Goal: Browse casually

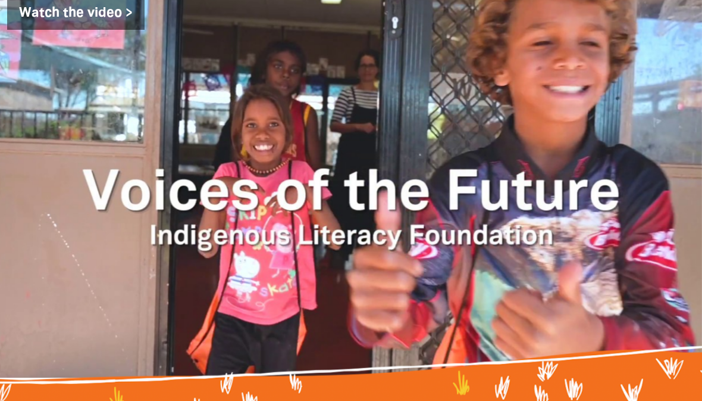
scroll to position [1399, 0]
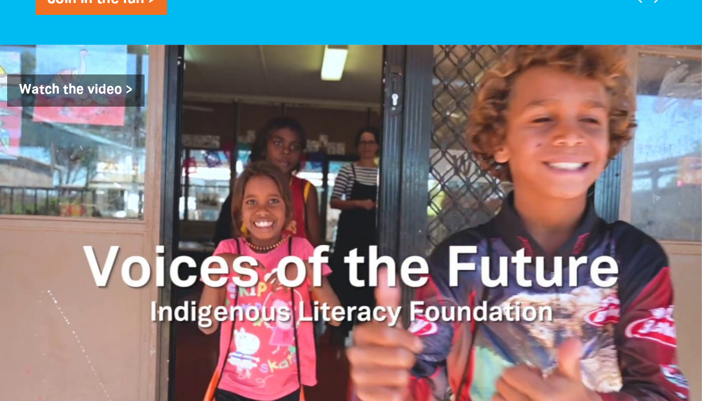
scroll to position [1337, 0]
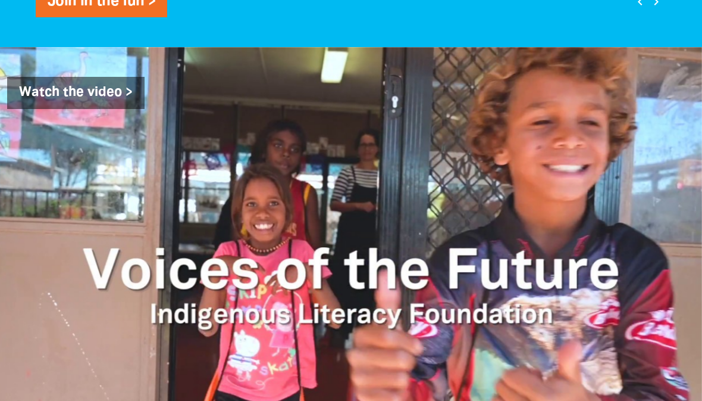
click at [657, 9] on icon "chevron_right" at bounding box center [656, 2] width 14 height 14
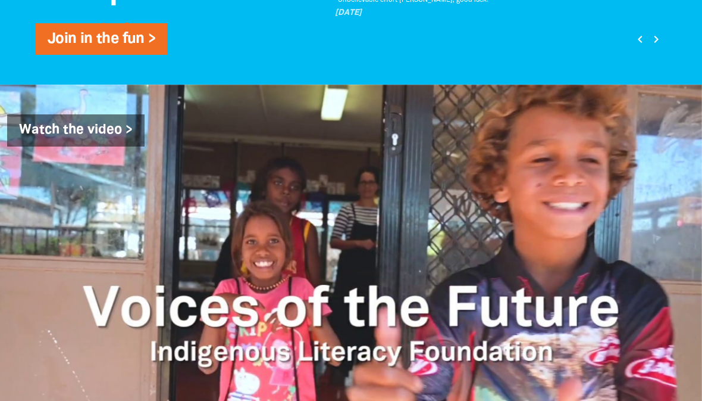
scroll to position [1312, 0]
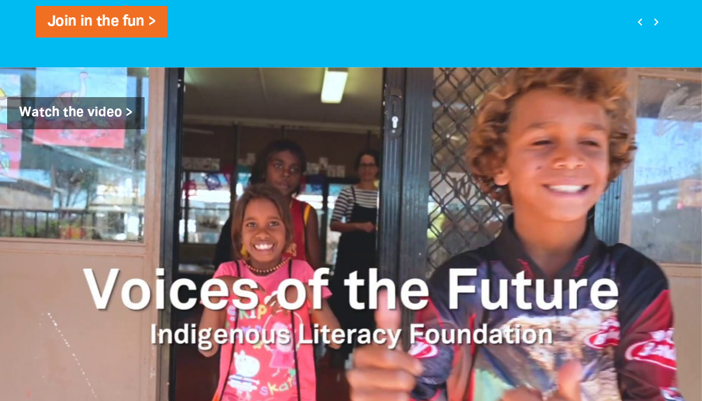
click at [657, 29] on icon "chevron_right" at bounding box center [656, 22] width 14 height 14
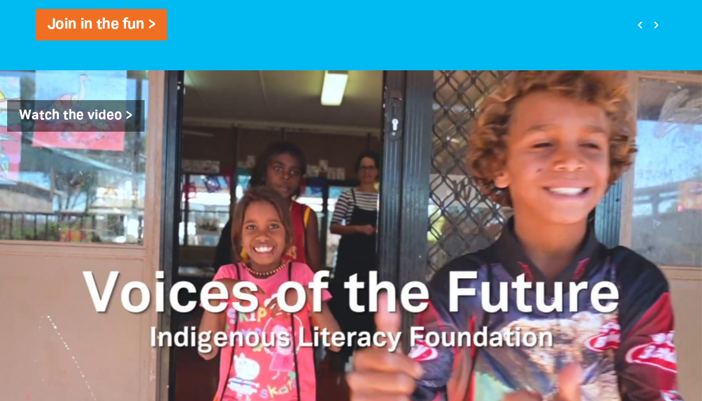
scroll to position [1322, 0]
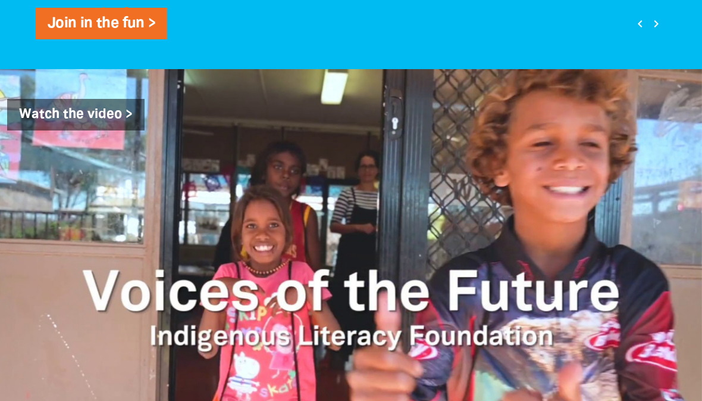
click at [651, 32] on button "chevron_right" at bounding box center [657, 24] width 16 height 16
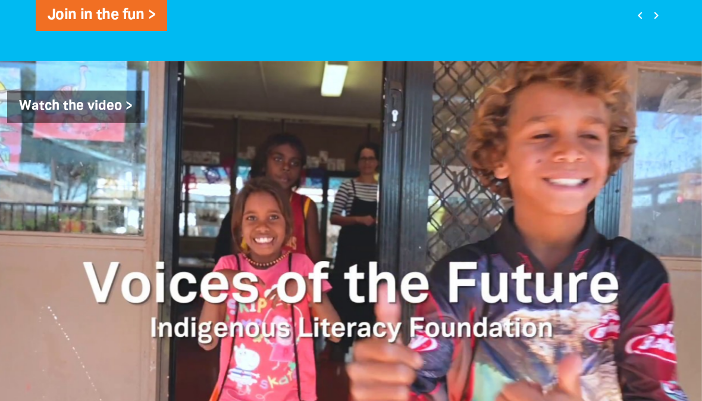
scroll to position [1323, 0]
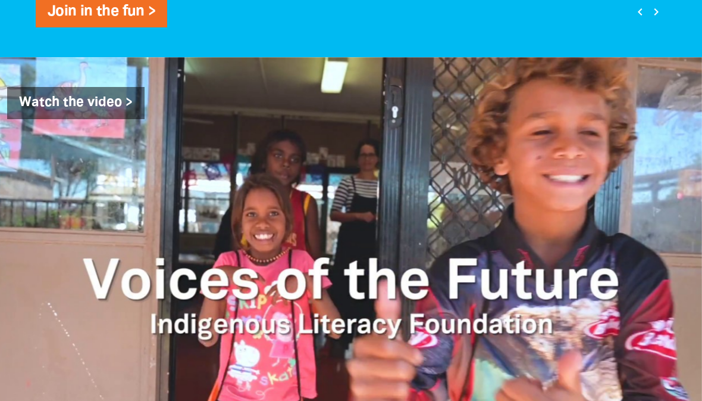
click at [655, 19] on icon "chevron_right" at bounding box center [656, 12] width 14 height 14
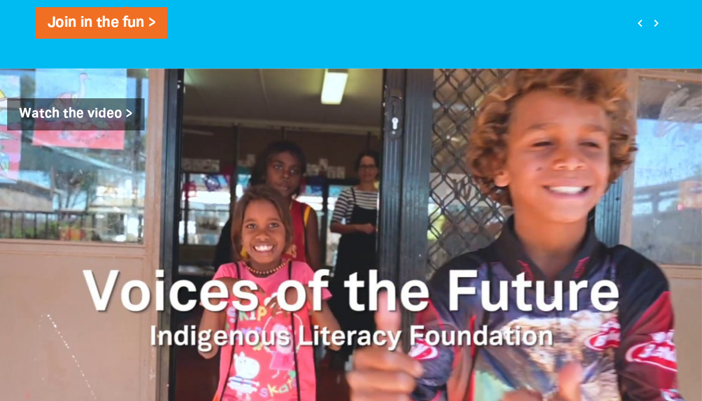
scroll to position [1282, 0]
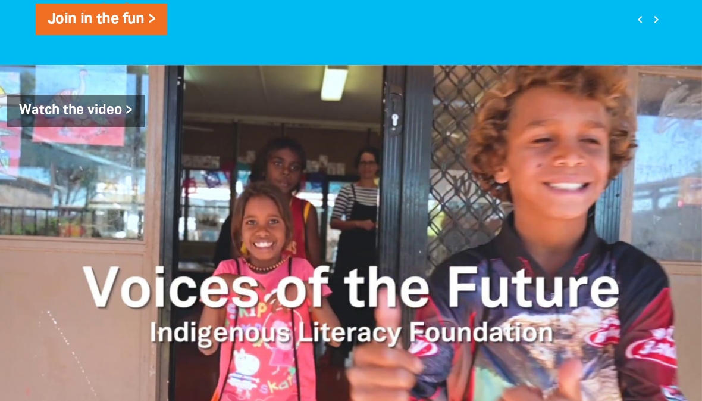
click at [656, 27] on icon "chevron_right" at bounding box center [656, 19] width 14 height 14
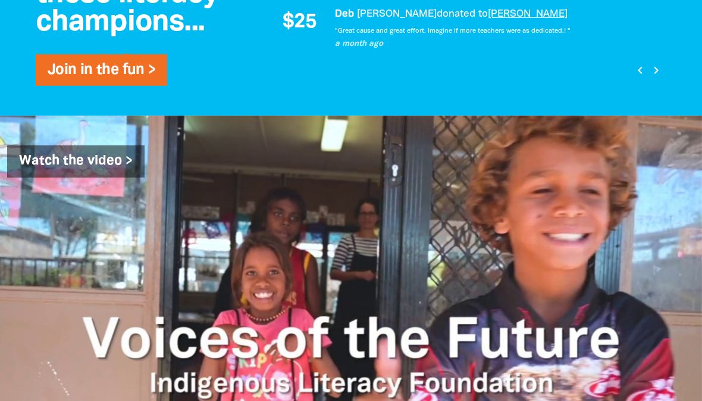
scroll to position [1267, 0]
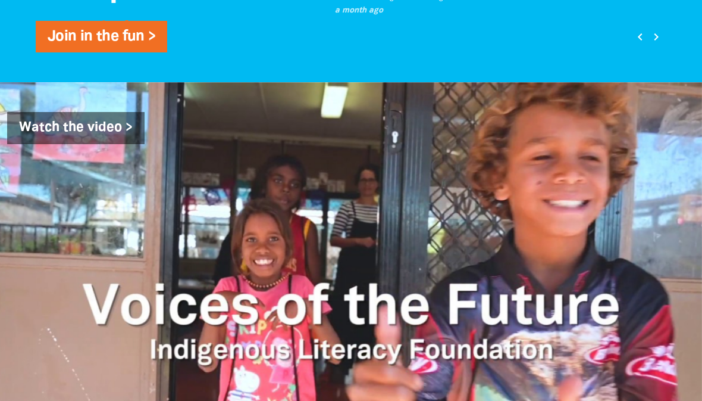
click at [656, 44] on icon "chevron_right" at bounding box center [656, 37] width 14 height 14
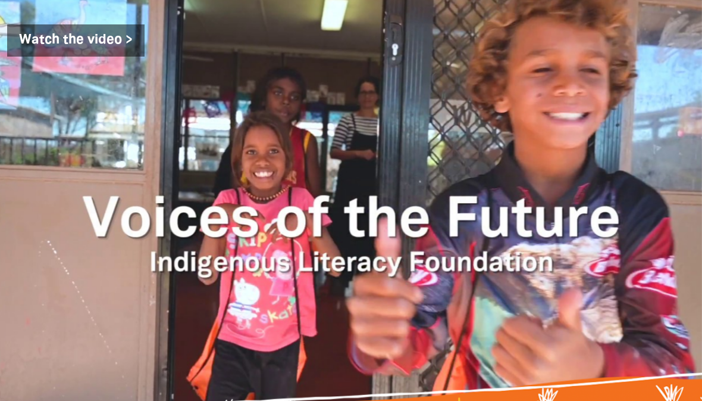
scroll to position [1377, 0]
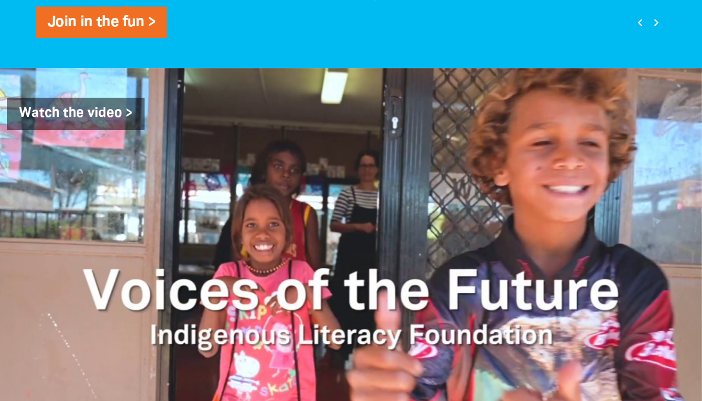
scroll to position [1312, 0]
click at [658, 30] on icon "chevron_right" at bounding box center [656, 22] width 14 height 14
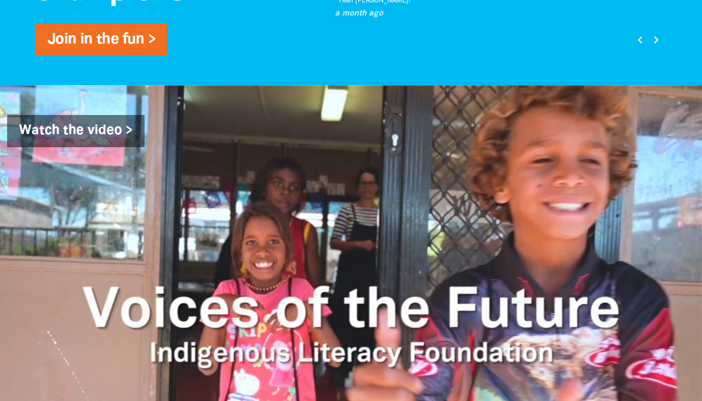
scroll to position [1261, 0]
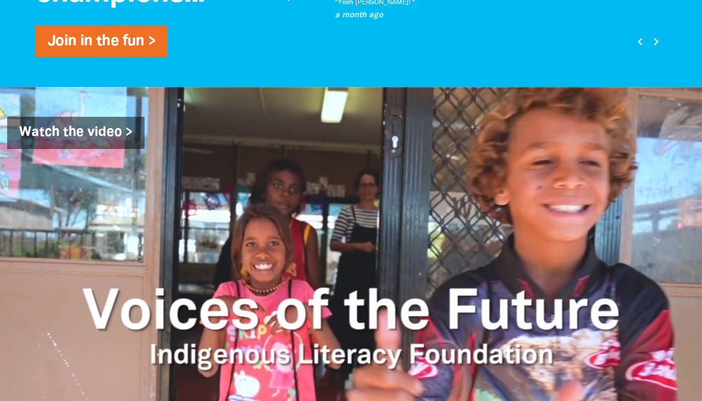
click at [663, 49] on icon "chevron_right" at bounding box center [656, 42] width 14 height 14
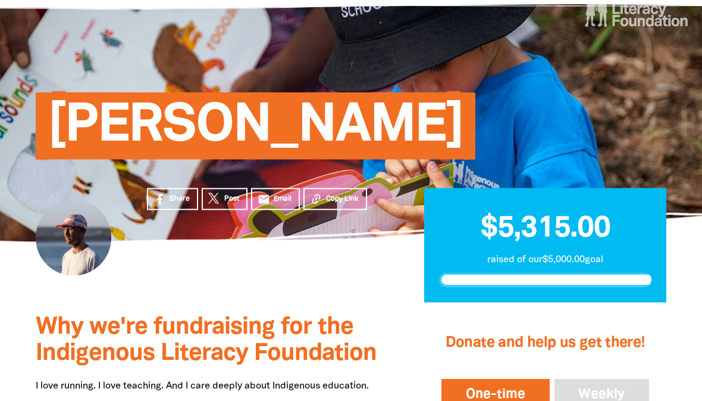
scroll to position [0, 0]
